Goal: Task Accomplishment & Management: Use online tool/utility

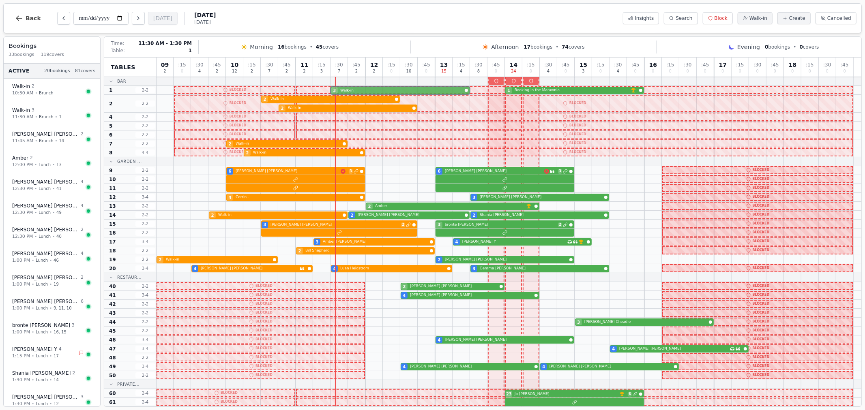
click at [371, 90] on div "3 Walk-in 1 Booking in the Manxonia VIP customer (250 visits)" at bounding box center [508, 90] width 705 height 9
select select "****"
select select "*"
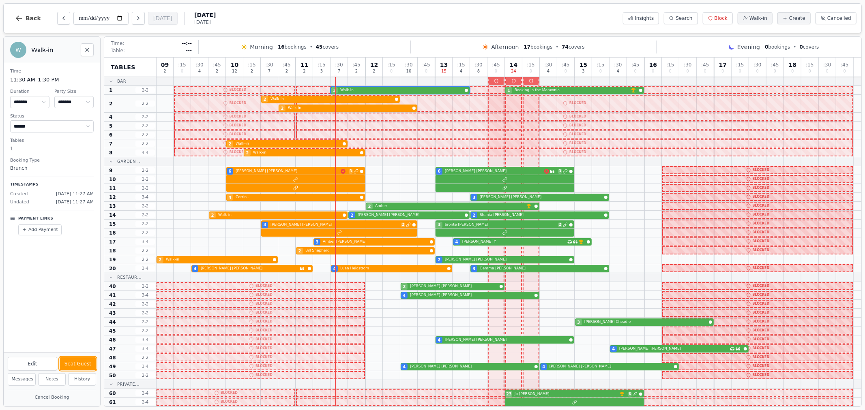
drag, startPoint x: 87, startPoint y: 361, endPoint x: 92, endPoint y: 351, distance: 12.0
click at [86, 360] on button "Seat Guest" at bounding box center [78, 364] width 36 height 13
select select "******"
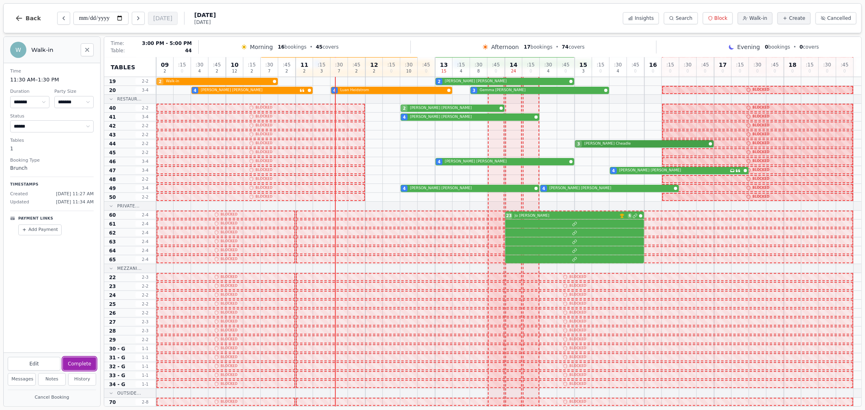
scroll to position [133, 0]
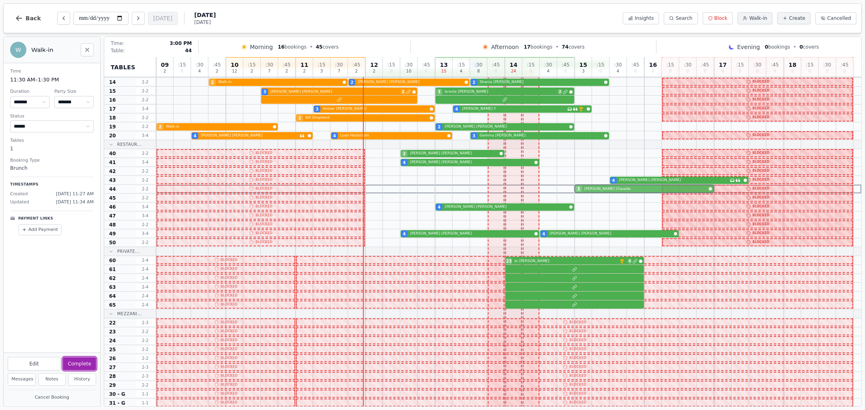
drag, startPoint x: 595, startPoint y: 216, endPoint x: 595, endPoint y: 189, distance: 26.8
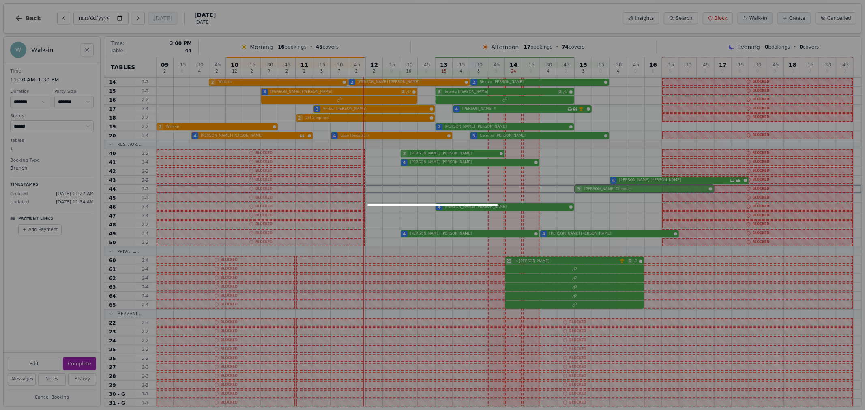
click at [593, 186] on div "09 2 : 15 0 : 30 4 : 45 2 10 12 : 15 2 : 30 7 : 45 2 11 2 : 15 3 : 30 7 : 45 2 …" at bounding box center [508, 211] width 705 height 573
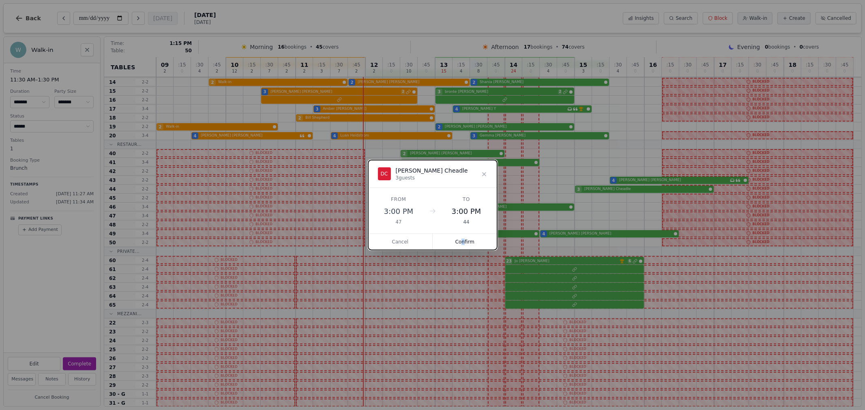
drag, startPoint x: 463, startPoint y: 241, endPoint x: 469, endPoint y: 241, distance: 5.7
click at [463, 241] on button "Confirm" at bounding box center [465, 242] width 64 height 16
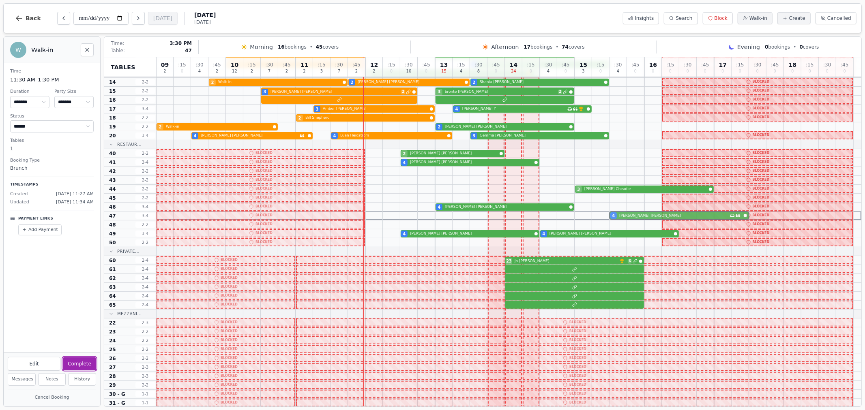
drag, startPoint x: 619, startPoint y: 179, endPoint x: 623, endPoint y: 217, distance: 38.8
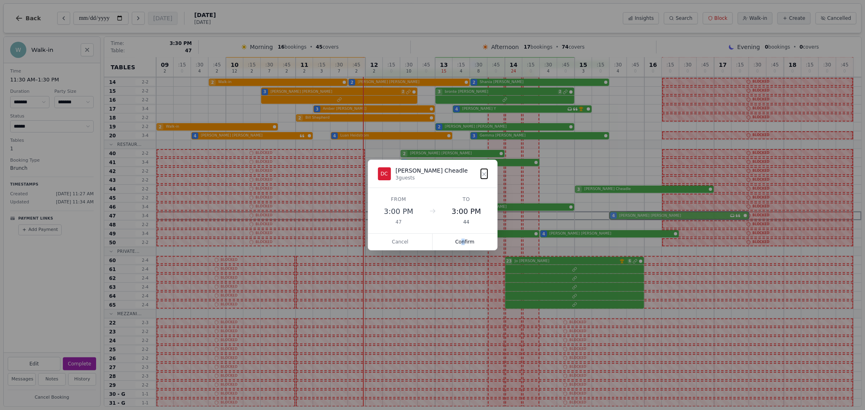
click at [623, 217] on div "09 2 : 15 0 : 30 4 : 45 2 10 12 : 15 2 : 30 7 : 45 2 11 2 : 15 3 : 30 7 : 45 2 …" at bounding box center [508, 211] width 705 height 573
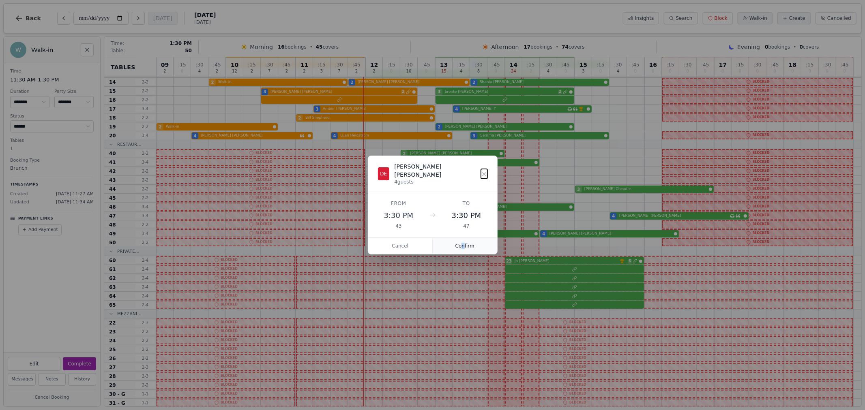
click at [475, 244] on button "Confirm" at bounding box center [465, 246] width 64 height 16
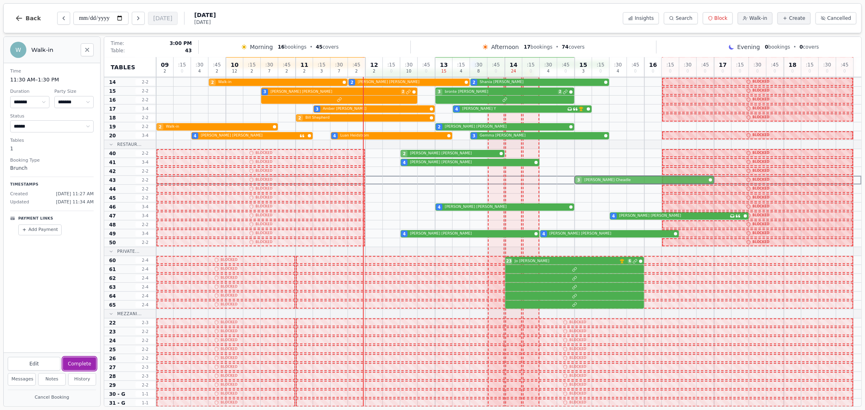
drag, startPoint x: 588, startPoint y: 190, endPoint x: 588, endPoint y: 178, distance: 11.4
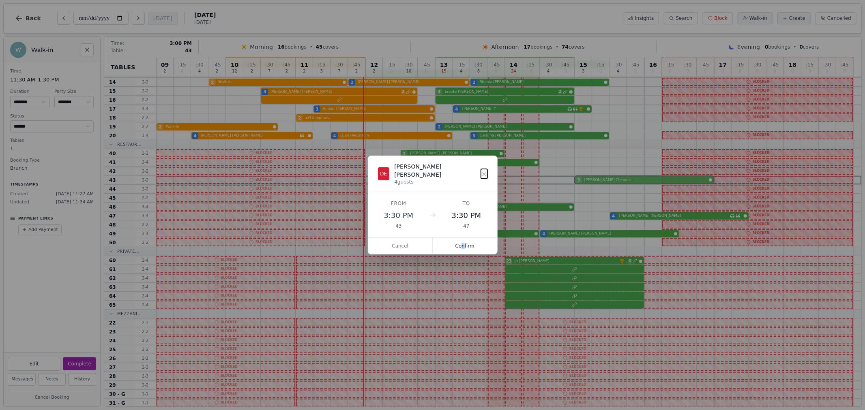
click at [588, 178] on div "09 2 : 15 0 : 30 4 : 45 2 10 12 : 15 2 : 30 7 : 45 2 11 2 : 15 3 : 30 7 : 45 2 …" at bounding box center [508, 211] width 705 height 573
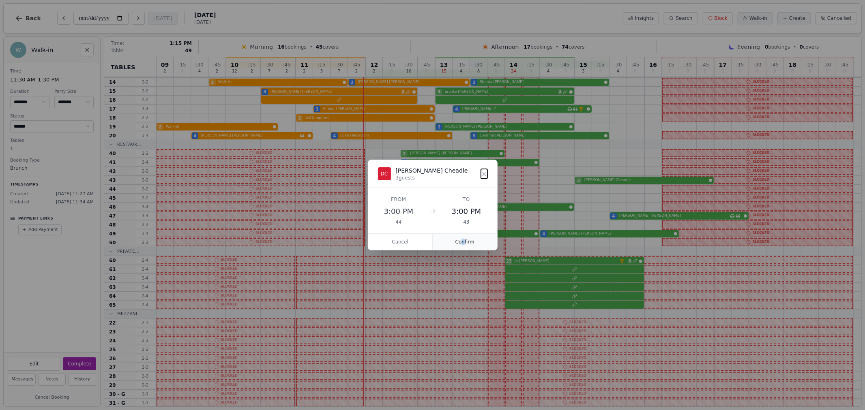
click at [463, 236] on button "Confirm" at bounding box center [465, 242] width 64 height 16
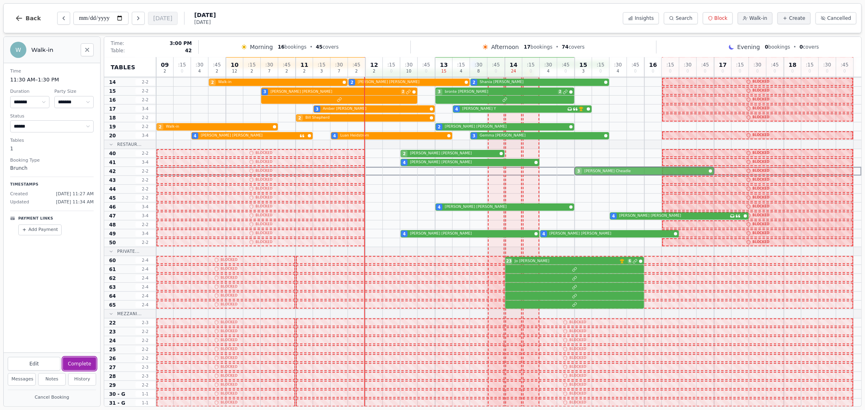
drag, startPoint x: 584, startPoint y: 179, endPoint x: 584, endPoint y: 175, distance: 4.1
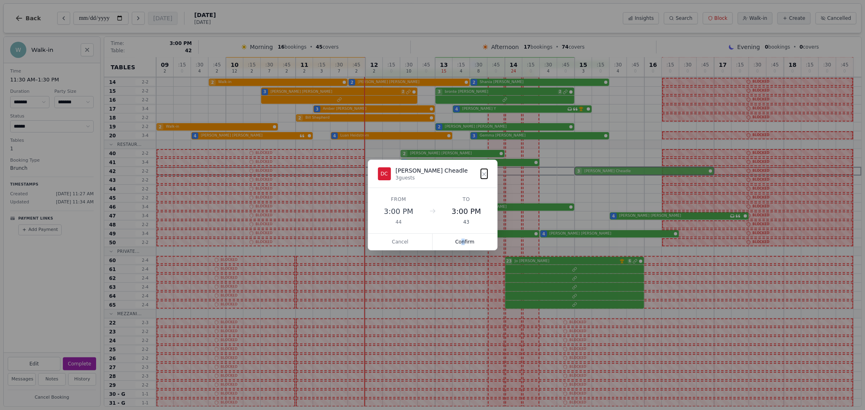
click at [584, 175] on div "09 2 : 15 0 : 30 4 : 45 2 10 12 : 15 2 : 30 7 : 45 2 11 2 : 15 3 : 30 7 : 45 2 …" at bounding box center [508, 211] width 705 height 573
click at [463, 242] on button "Confirm" at bounding box center [465, 242] width 64 height 16
